Goal: Task Accomplishment & Management: Manage account settings

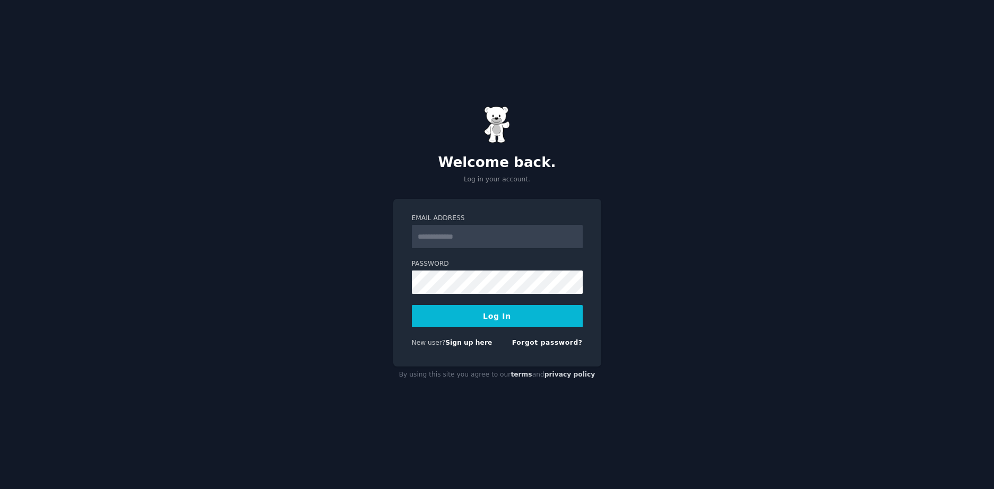
click at [516, 241] on input "Email Address" at bounding box center [497, 236] width 171 height 23
type input "**********"
click at [412, 305] on button "Log In" at bounding box center [497, 316] width 171 height 22
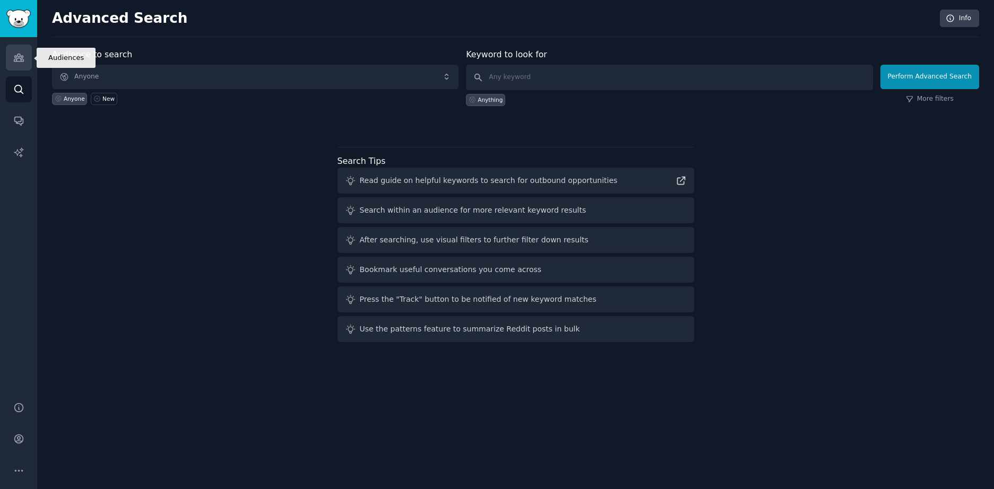
click at [17, 56] on icon "Sidebar" at bounding box center [19, 57] width 10 height 7
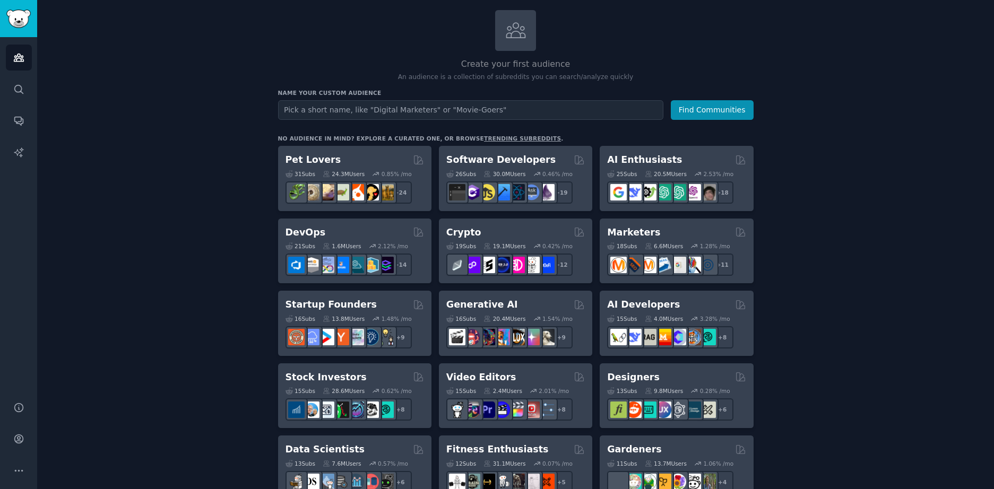
scroll to position [106, 0]
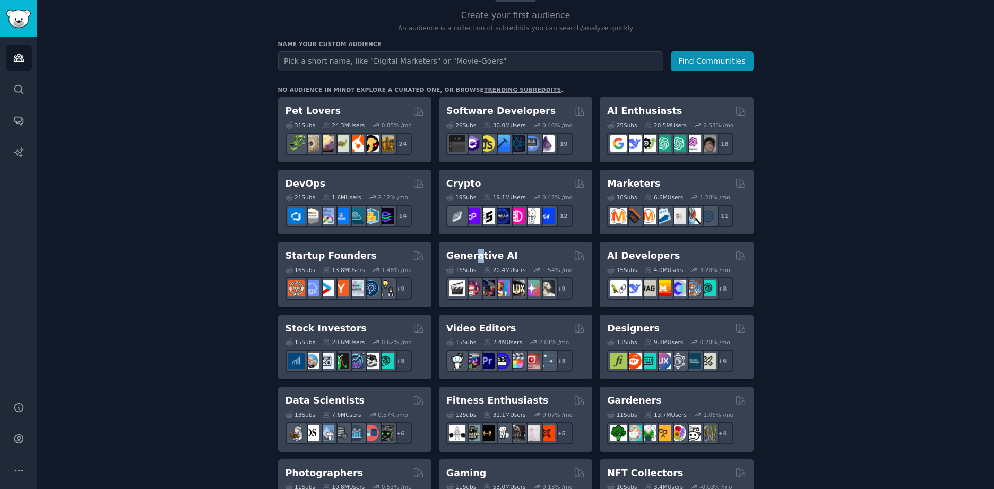
click at [473, 256] on h2 "Generative AI" at bounding box center [482, 255] width 72 height 13
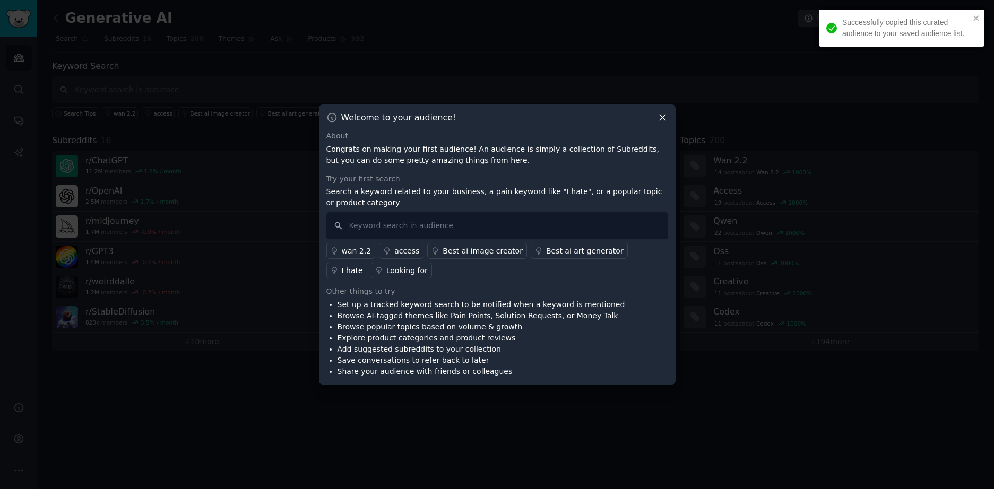
click at [662, 117] on icon at bounding box center [663, 118] width 6 height 6
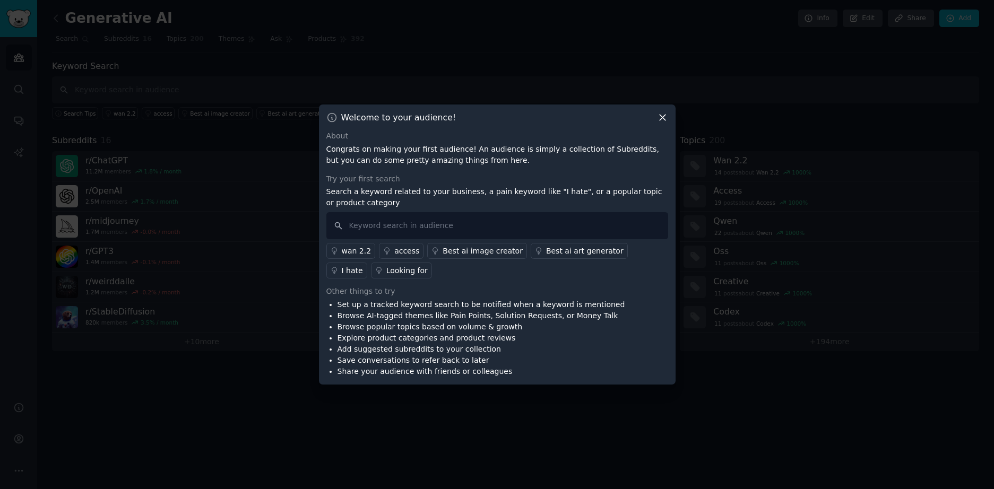
click at [662, 119] on icon at bounding box center [662, 117] width 11 height 11
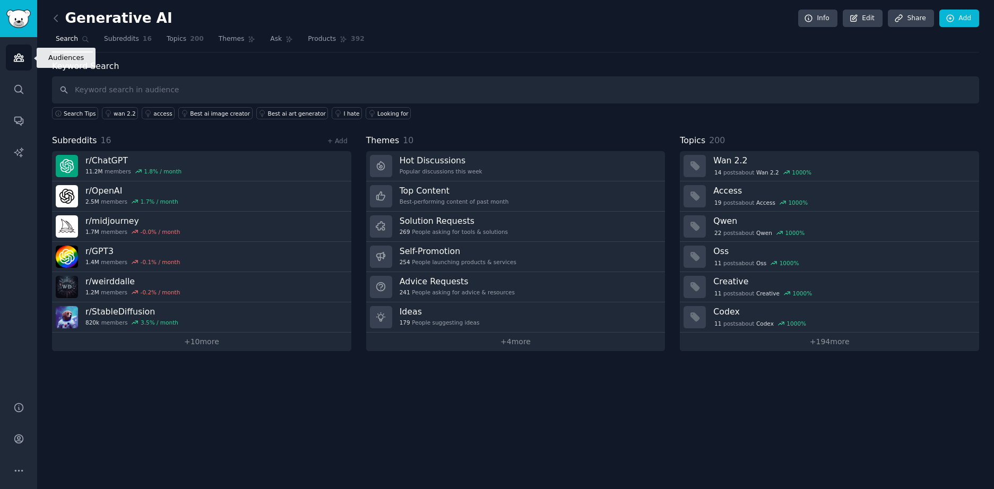
click at [20, 54] on icon "Sidebar" at bounding box center [19, 57] width 10 height 7
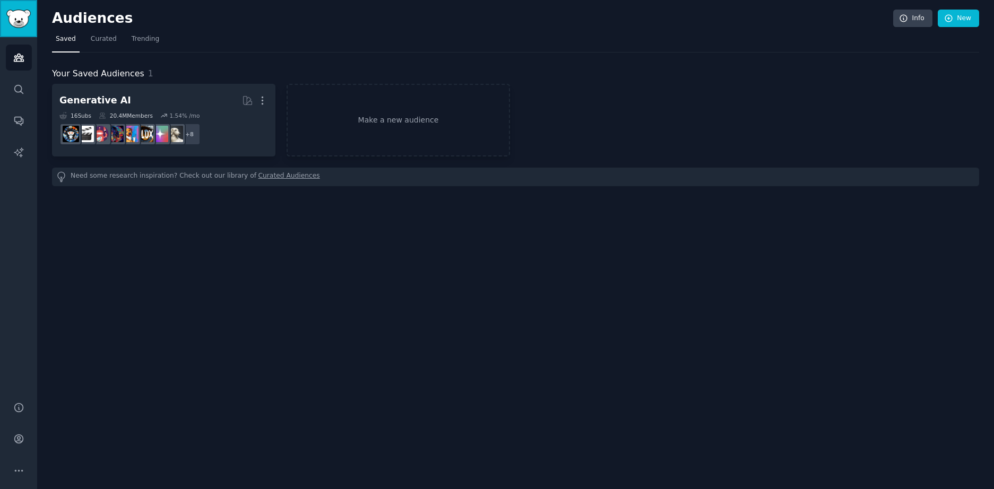
click at [25, 27] on img "Sidebar" at bounding box center [18, 19] width 24 height 19
click at [21, 63] on icon "Sidebar" at bounding box center [18, 57] width 11 height 11
